Goal: Task Accomplishment & Management: Manage account settings

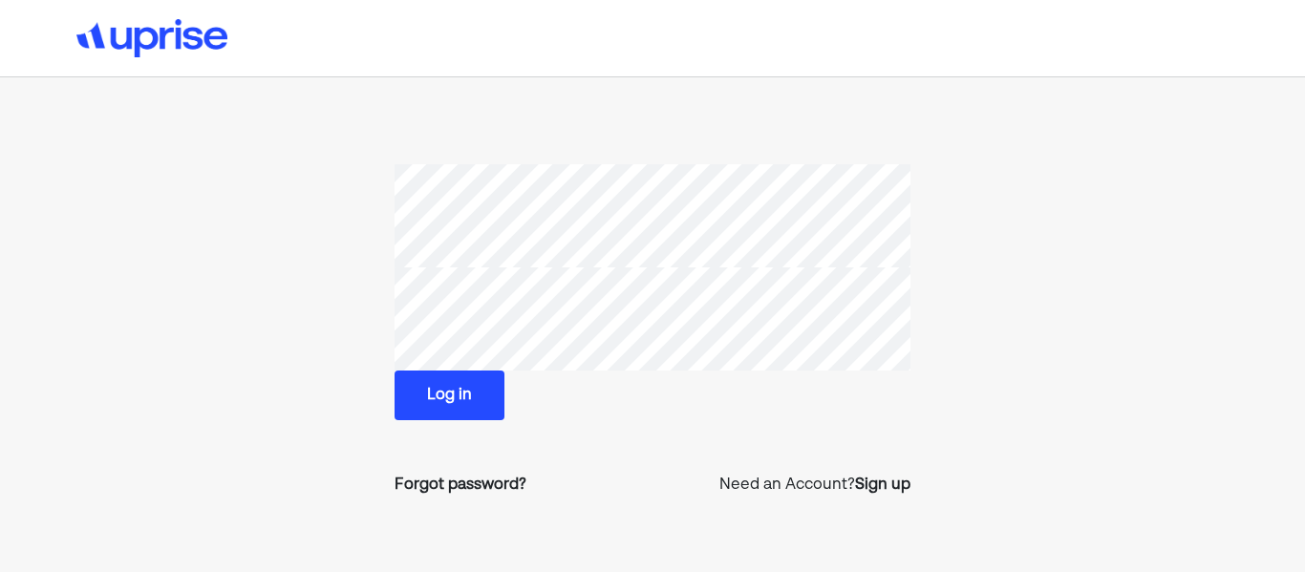
click at [425, 382] on button "Log in" at bounding box center [449, 396] width 110 height 50
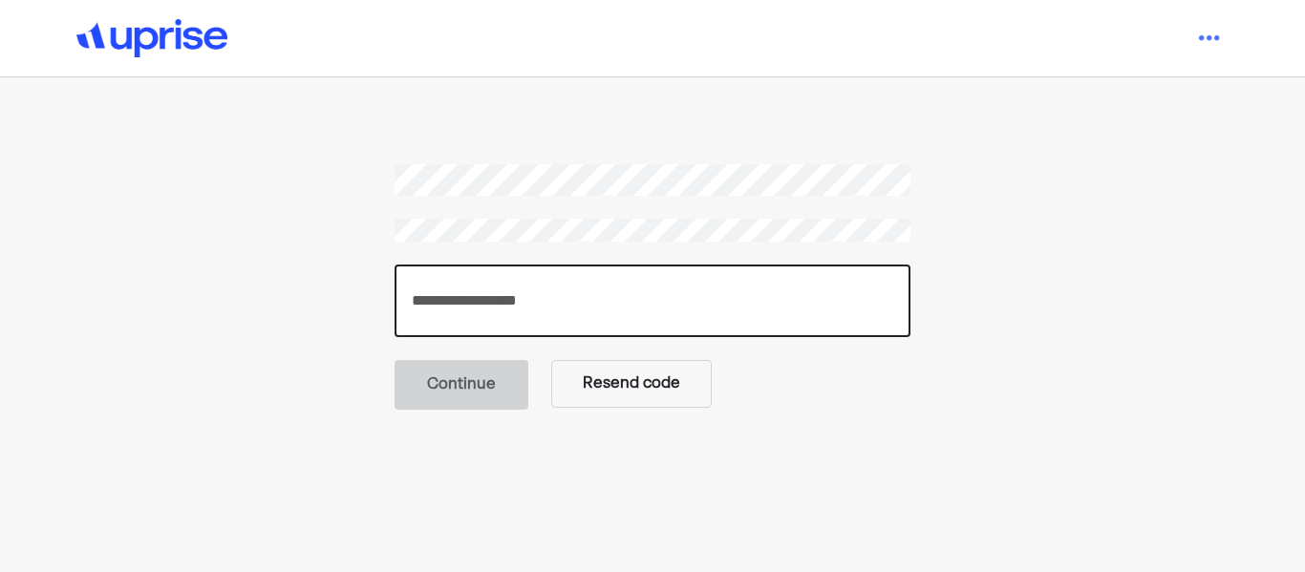
click at [571, 295] on input "number" at bounding box center [652, 301] width 516 height 73
type input "******"
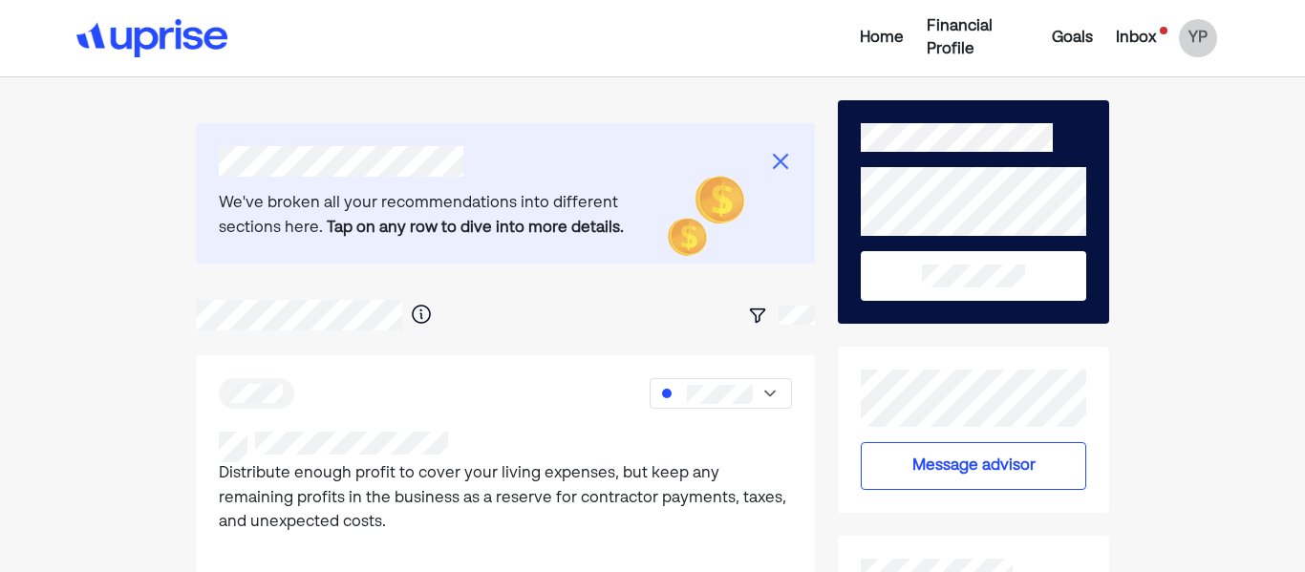
click at [1136, 38] on div "Inbox" at bounding box center [1136, 38] width 40 height 23
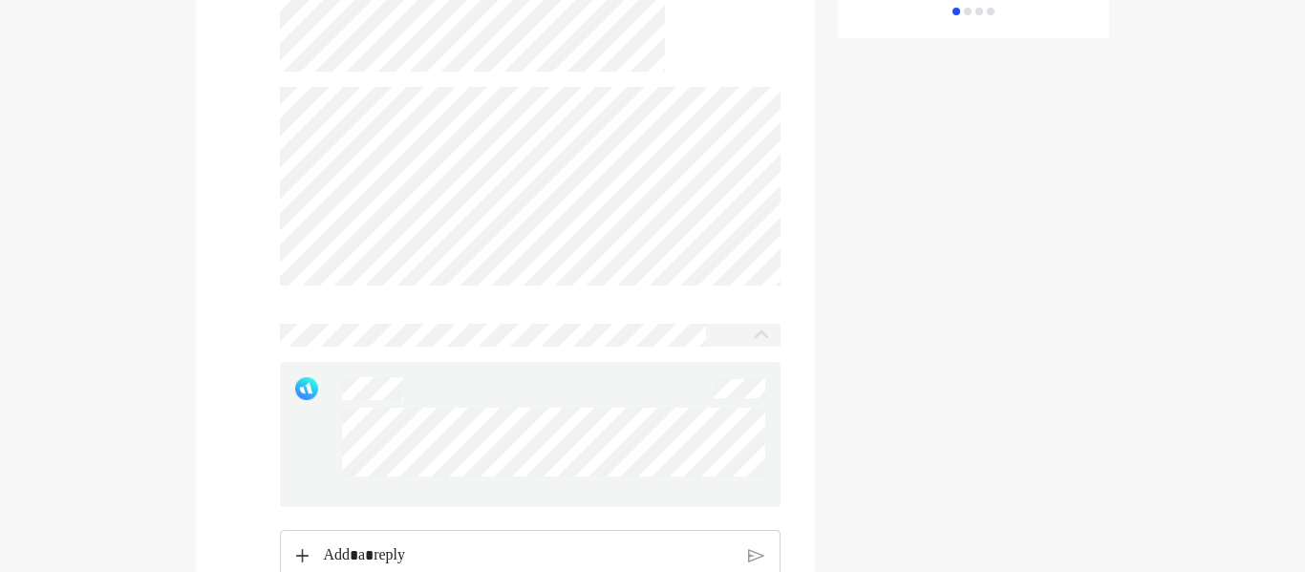
scroll to position [1522, 0]
click at [565, 291] on div at bounding box center [530, 192] width 501 height 199
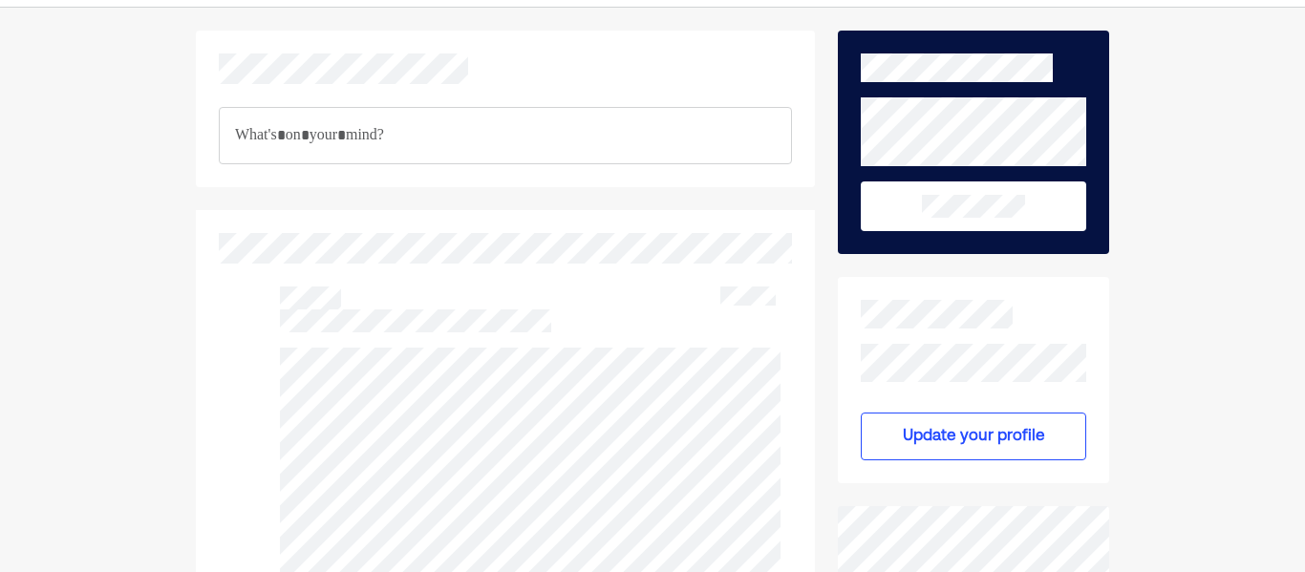
scroll to position [0, 0]
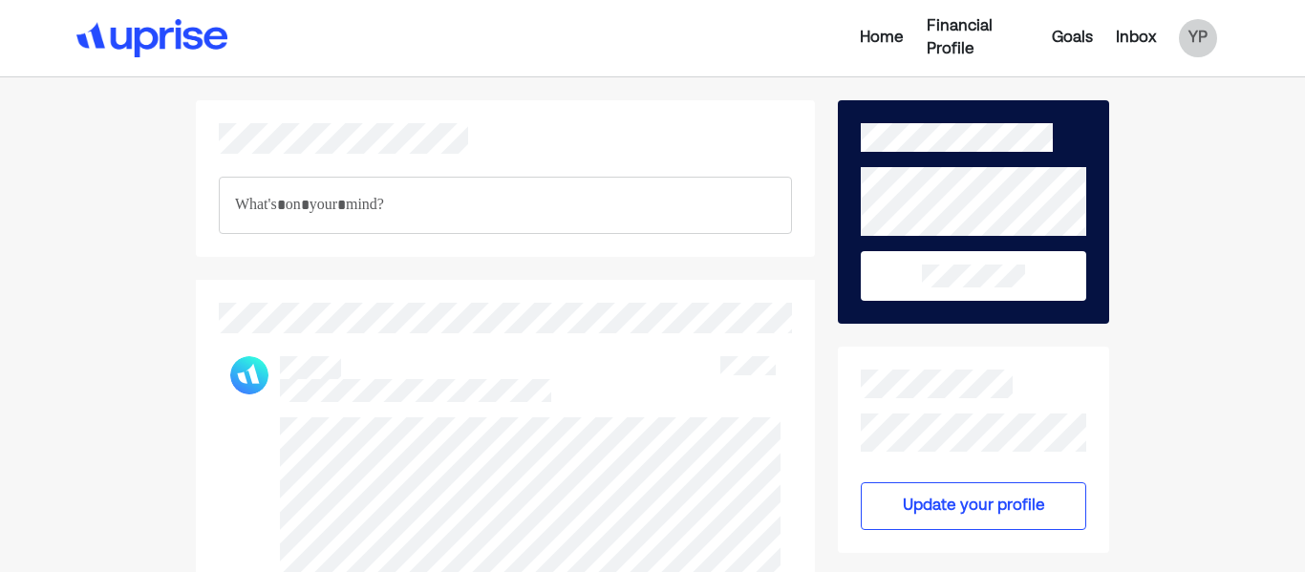
click at [184, 49] on img at bounding box center [151, 38] width 151 height 38
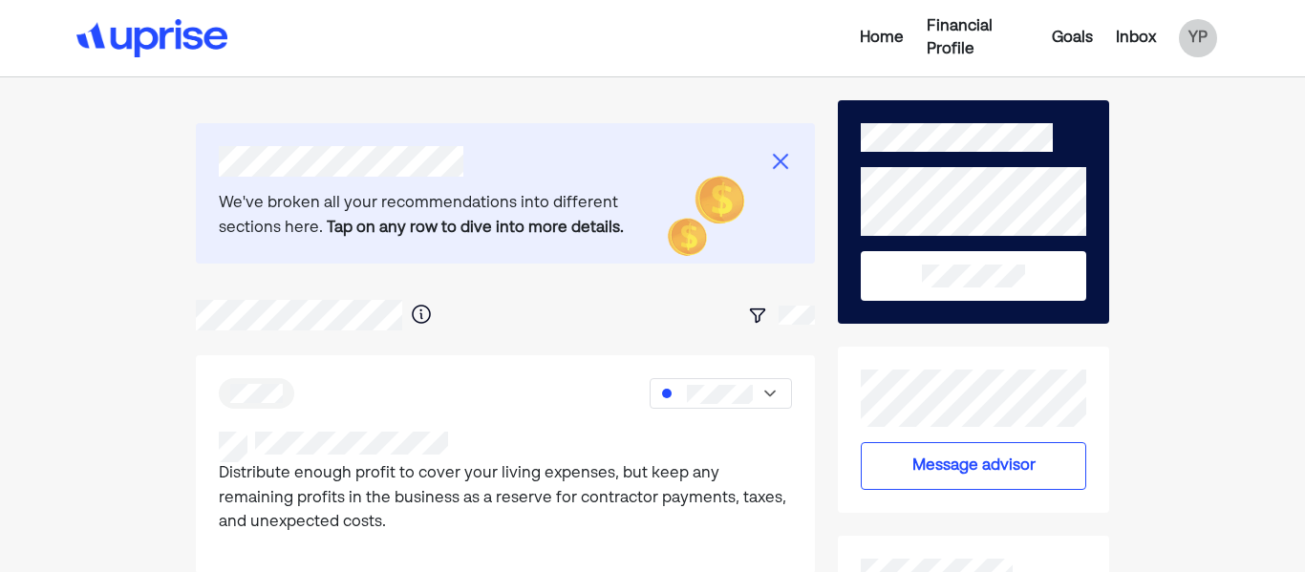
click at [775, 160] on img at bounding box center [780, 161] width 23 height 23
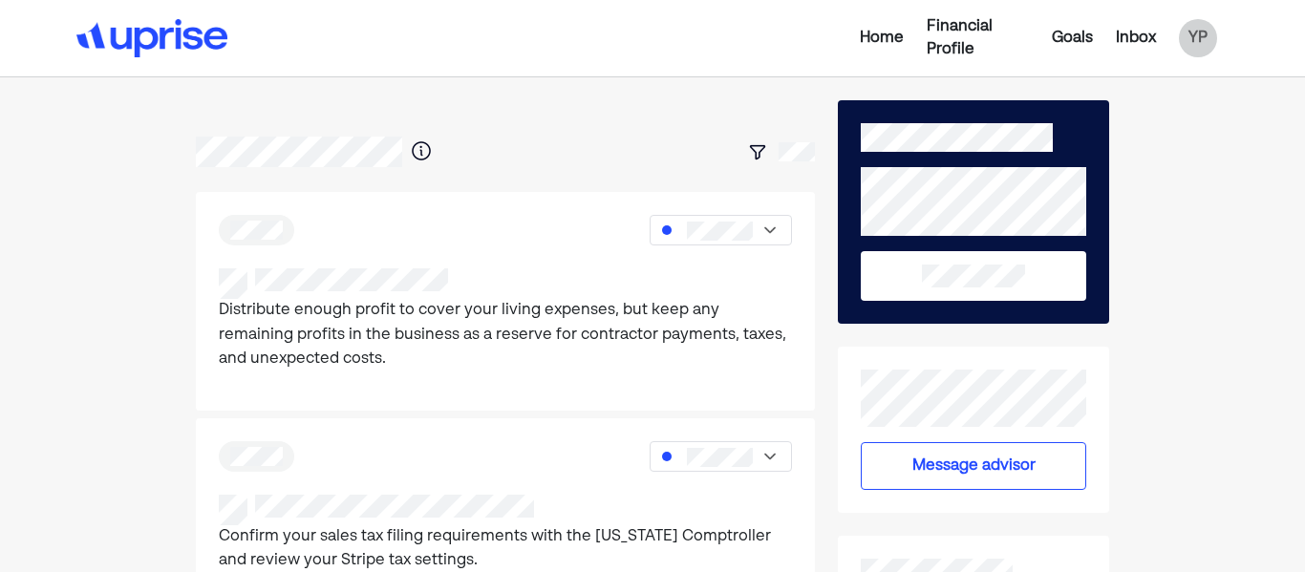
click at [962, 32] on div "Financial Profile" at bounding box center [977, 38] width 102 height 46
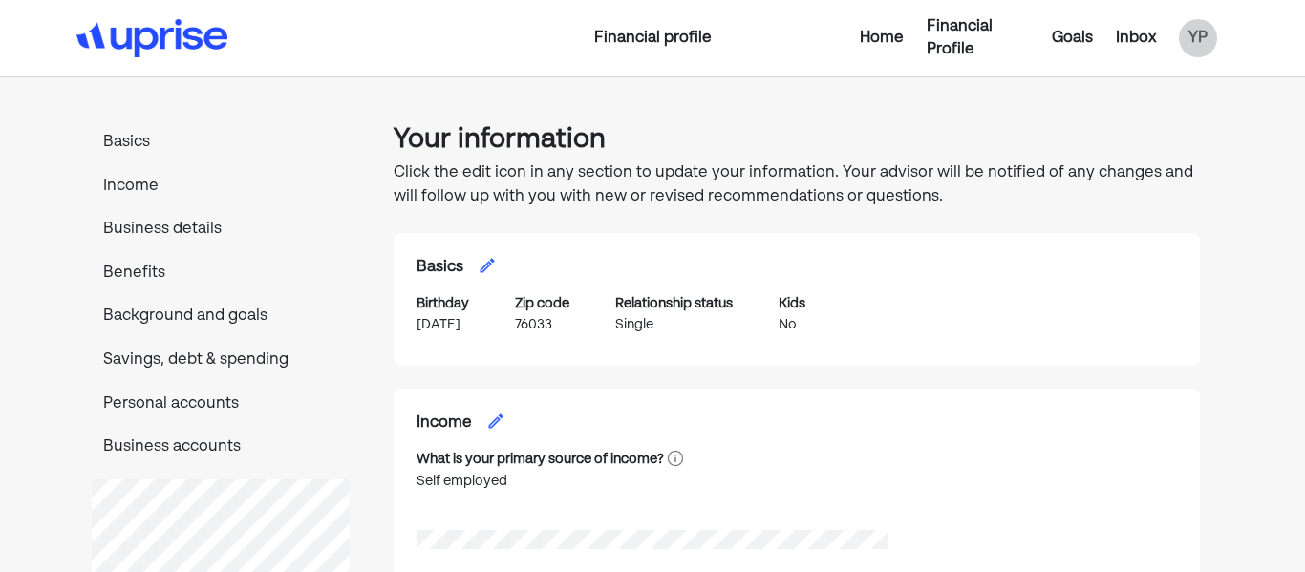
click at [1061, 30] on div "Goals" at bounding box center [1072, 38] width 41 height 23
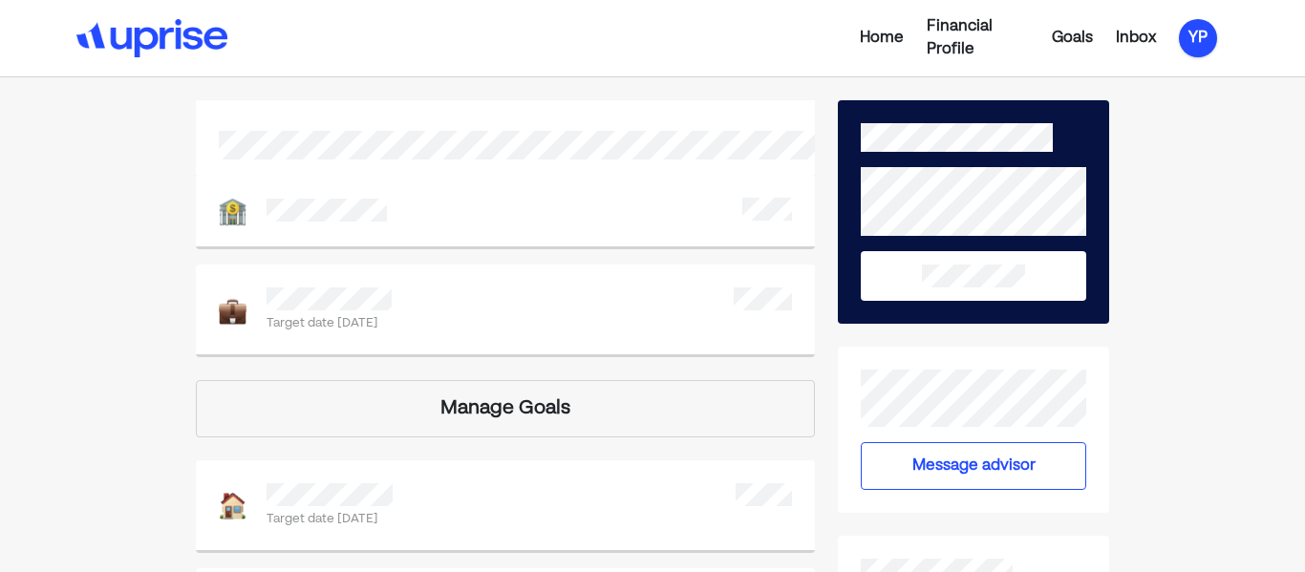
click at [1199, 32] on div "YP" at bounding box center [1198, 38] width 38 height 38
click at [1124, 35] on div "Inbox" at bounding box center [1136, 38] width 40 height 23
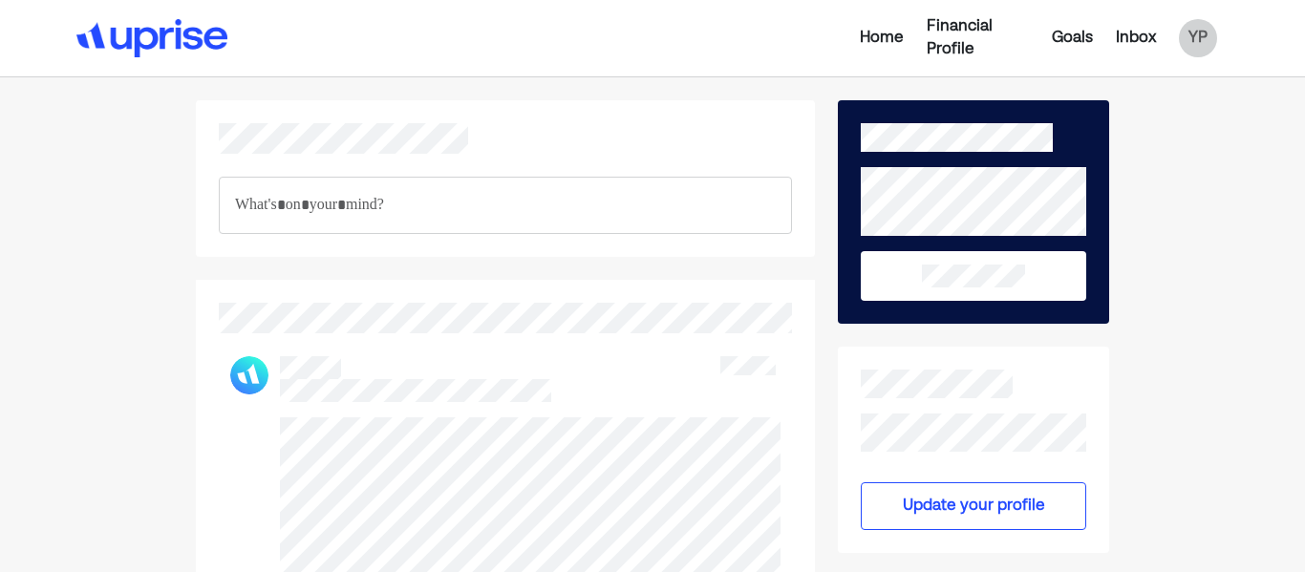
click at [865, 32] on div "Home" at bounding box center [882, 38] width 44 height 23
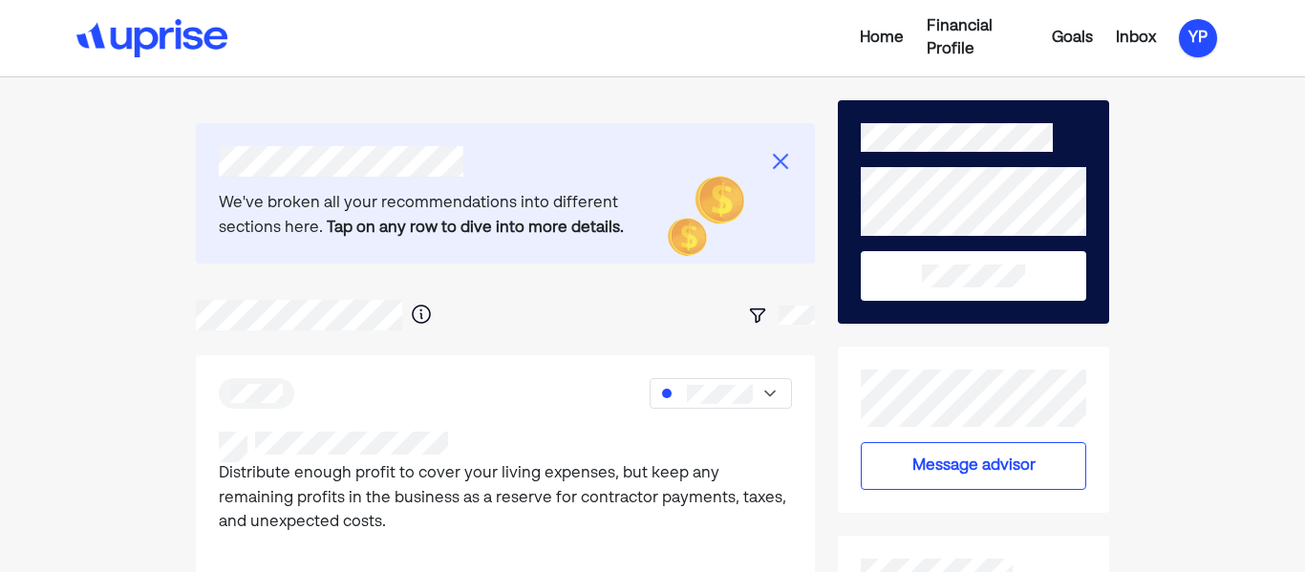
click at [1191, 48] on div "YP" at bounding box center [1198, 38] width 38 height 38
click at [1177, 156] on div "Log out" at bounding box center [1182, 153] width 56 height 23
